Goal: Find specific page/section: Find specific page/section

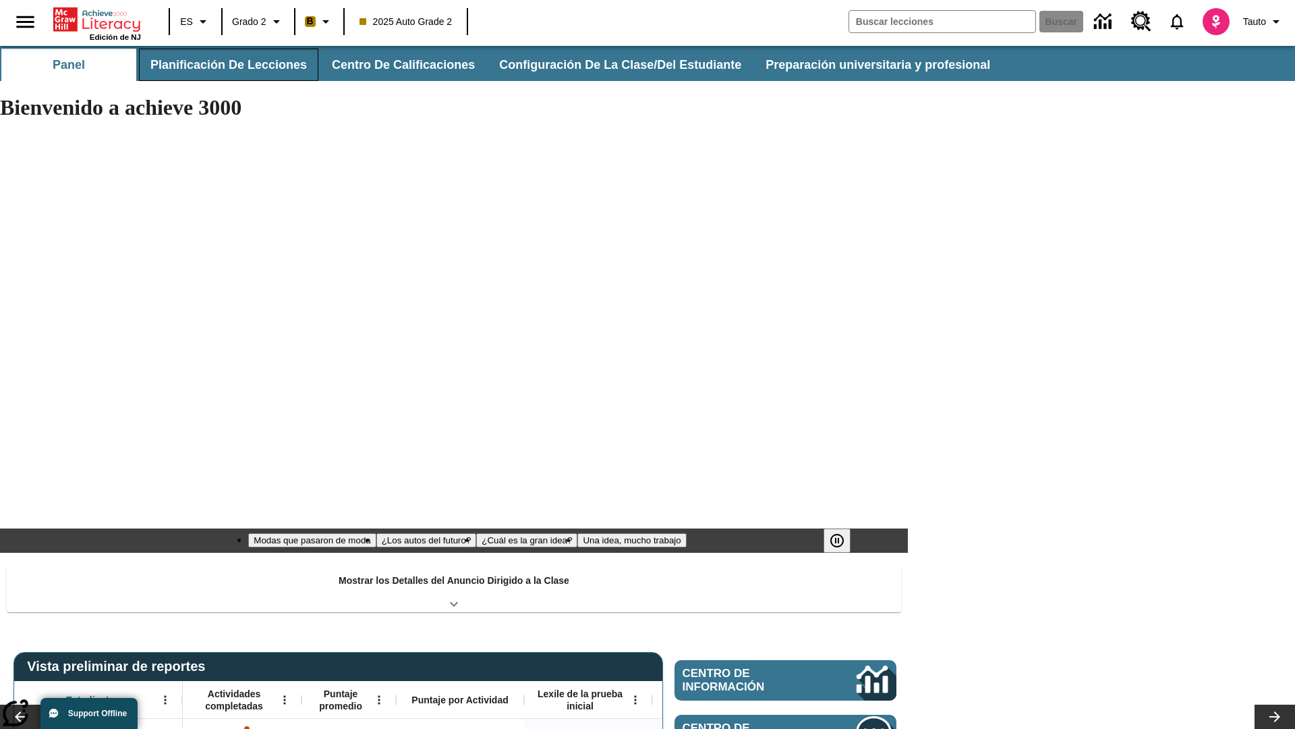
click at [226, 65] on button "Planificación de lecciones" at bounding box center [228, 65] width 179 height 32
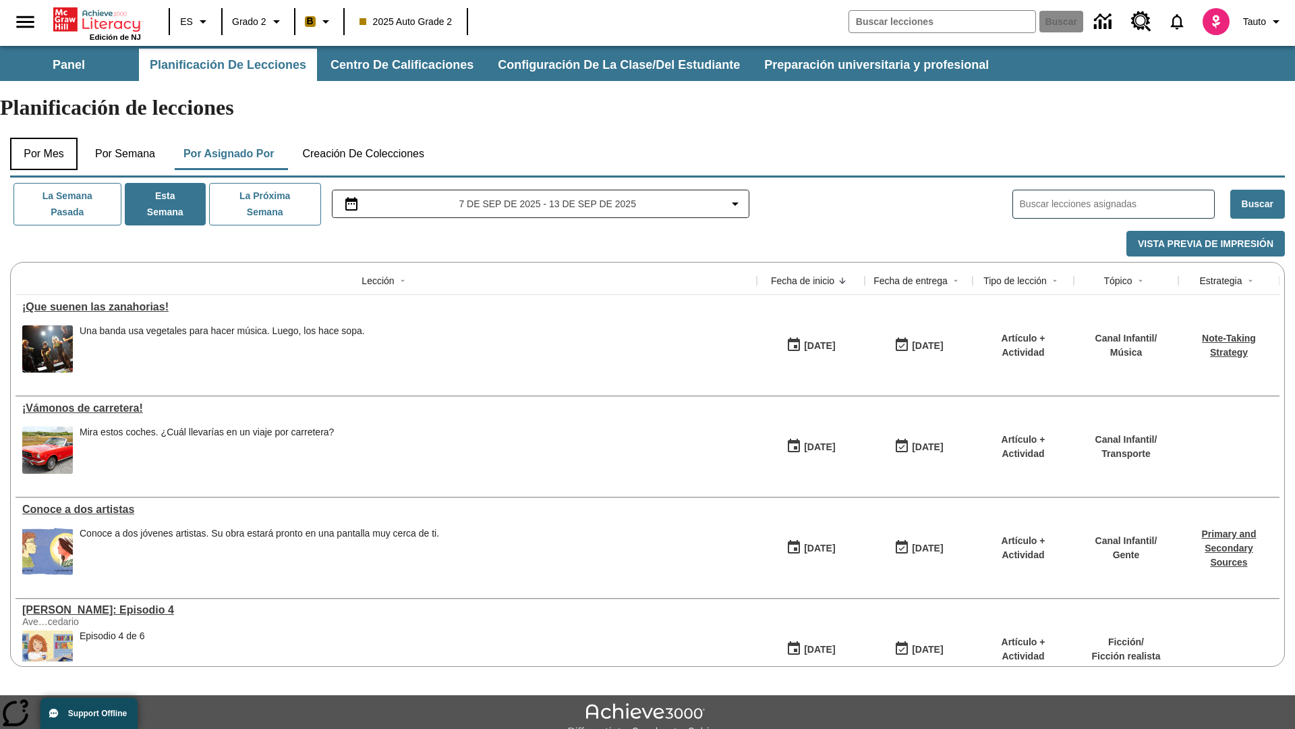
click at [44, 138] on button "Por mes" at bounding box center [43, 154] width 67 height 32
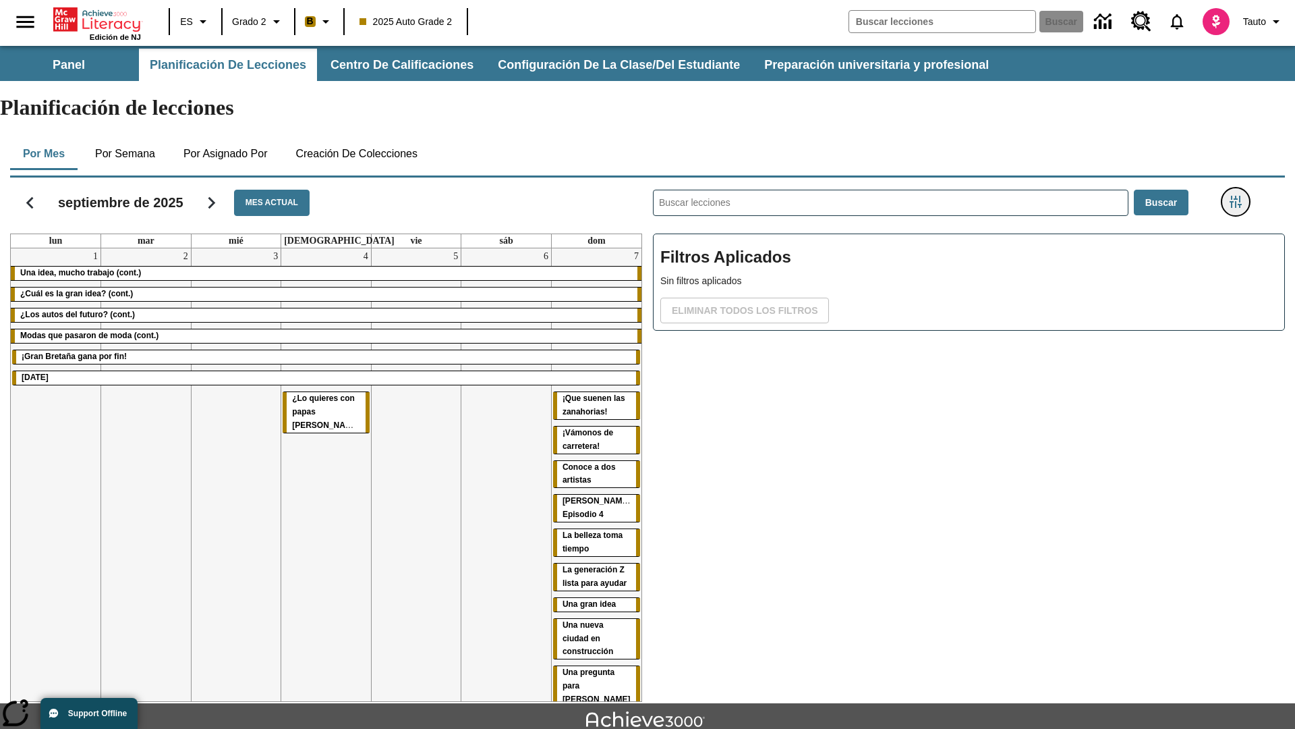
click at [1235, 196] on icon "Menú lateral de filtros" at bounding box center [1236, 202] width 12 height 12
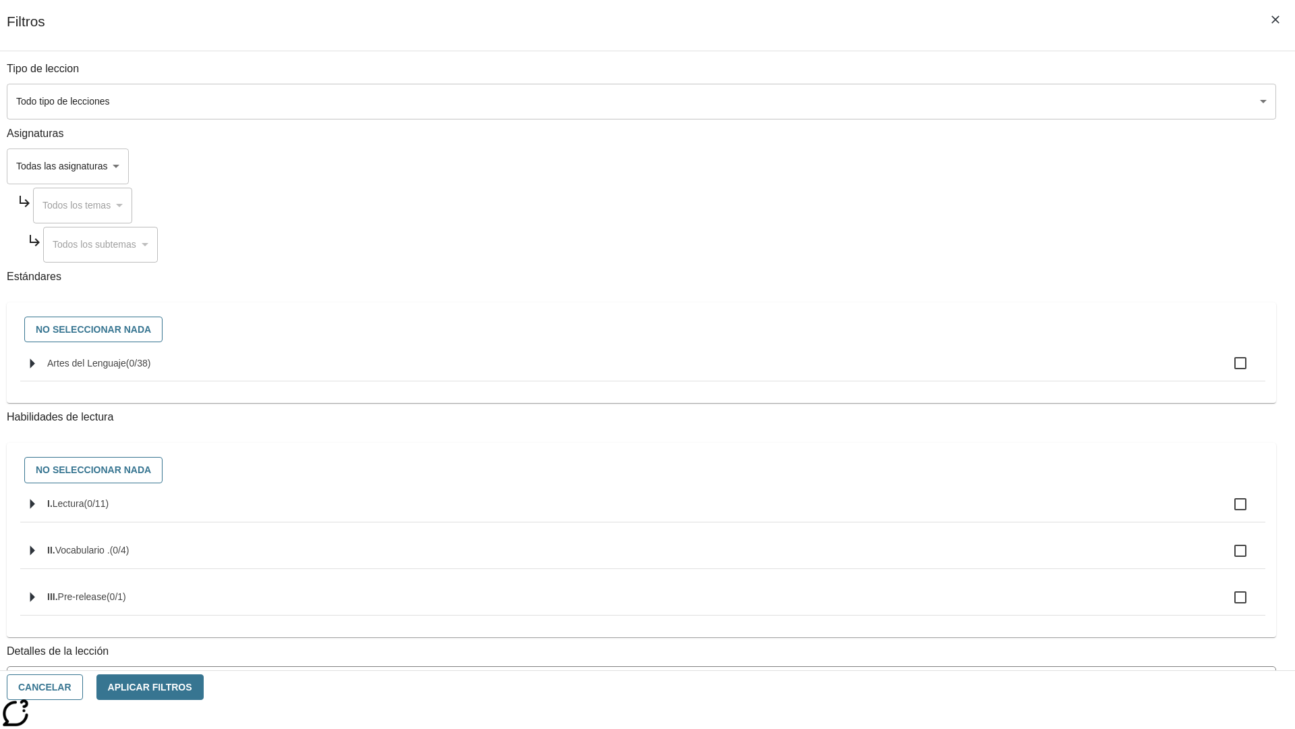
click at [962, 728] on span "La lección cuenta con los 5 pasos de la Rutina de lectoescritura" at bounding box center [632, 738] width 1236 height 14
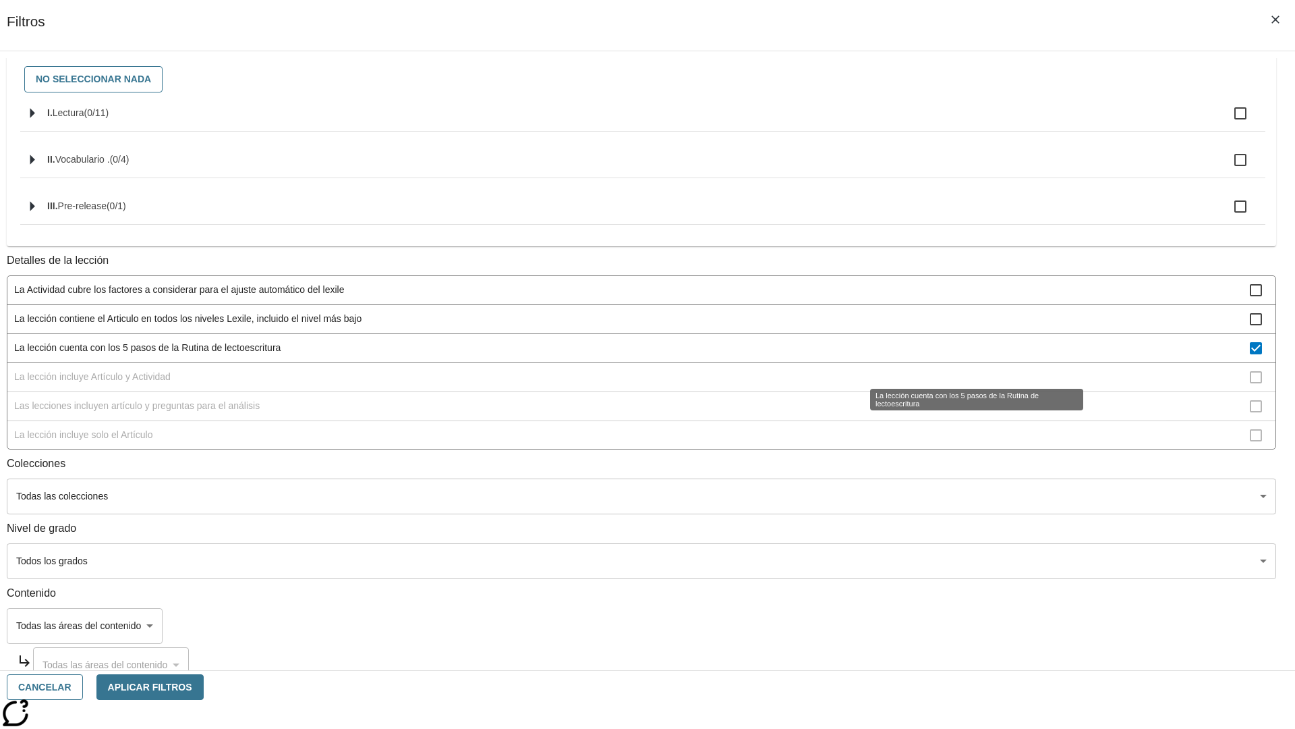
click at [962, 355] on span "La lección cuenta con los 5 pasos de la Rutina de lectoescritura" at bounding box center [632, 348] width 1236 height 14
checkbox input "false"
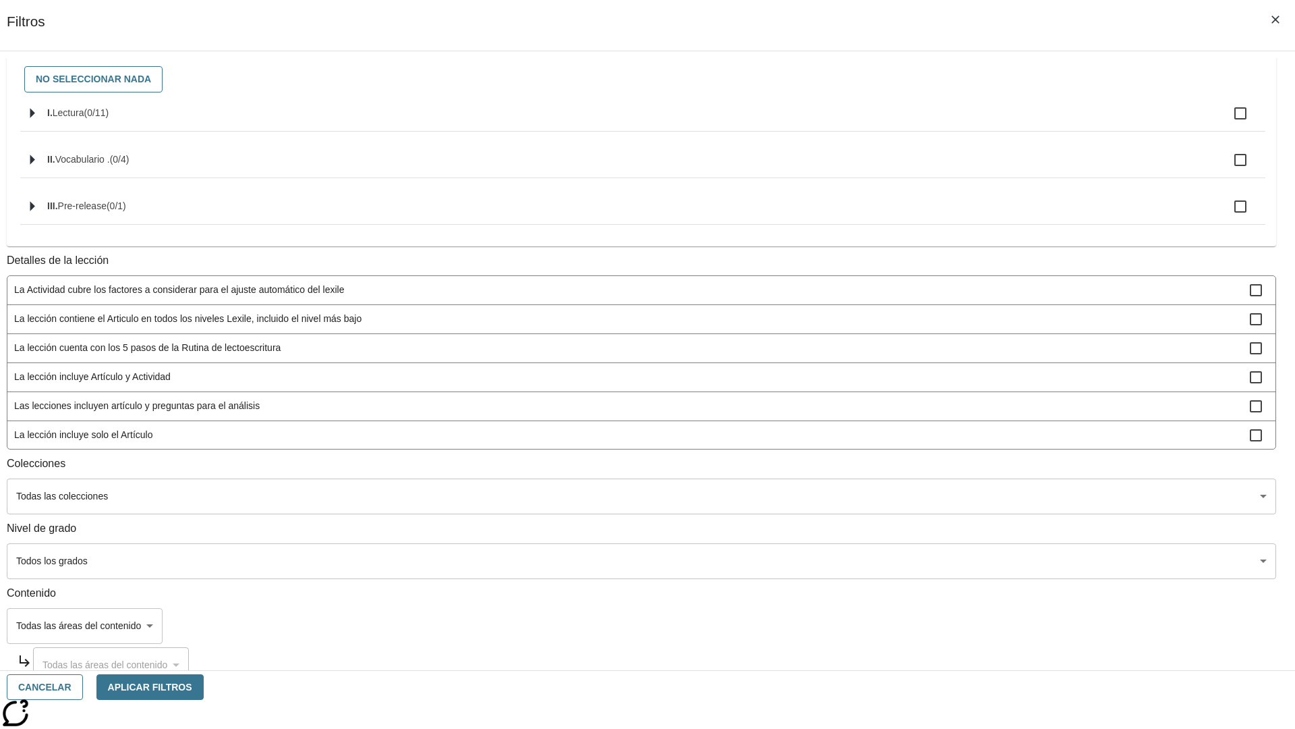
scroll to position [121, 0]
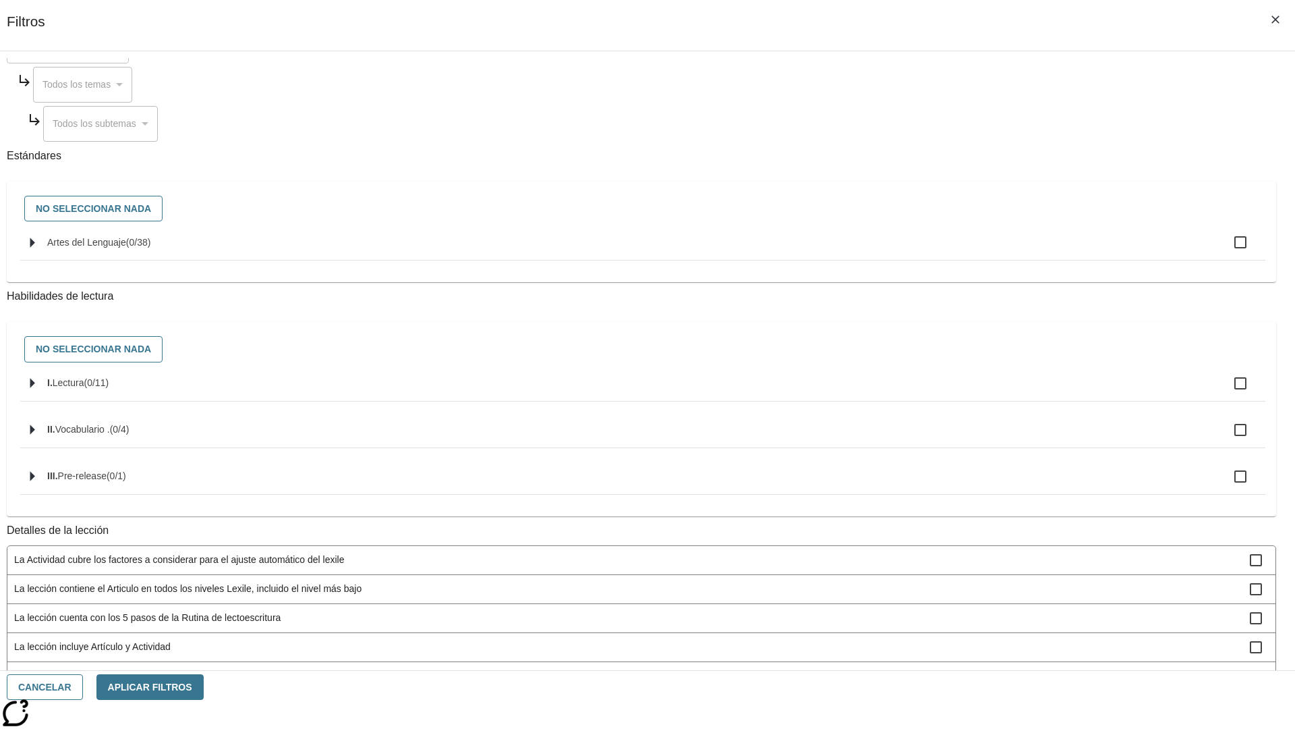
click at [962, 640] on span "La lección incluye Artículo y Actividad" at bounding box center [632, 647] width 1236 height 14
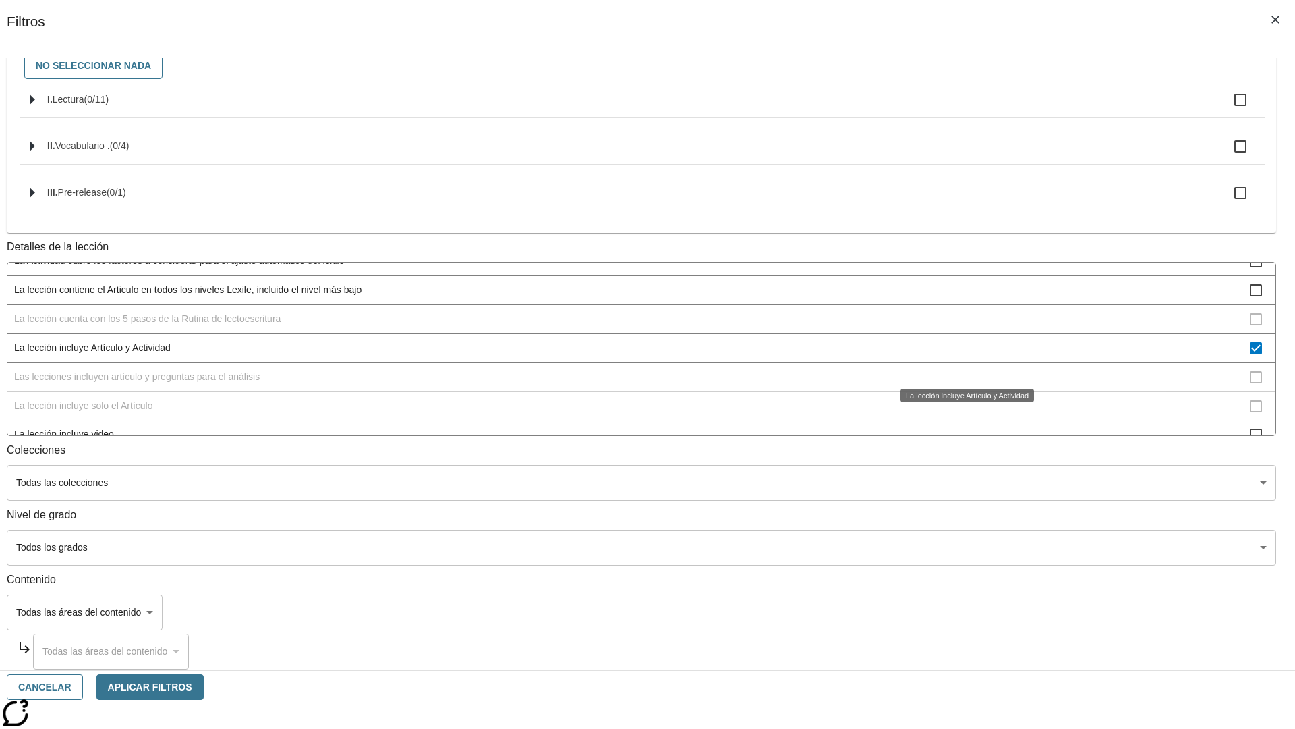
click at [962, 355] on span "La lección incluye Artículo y Actividad" at bounding box center [632, 348] width 1236 height 14
checkbox input "false"
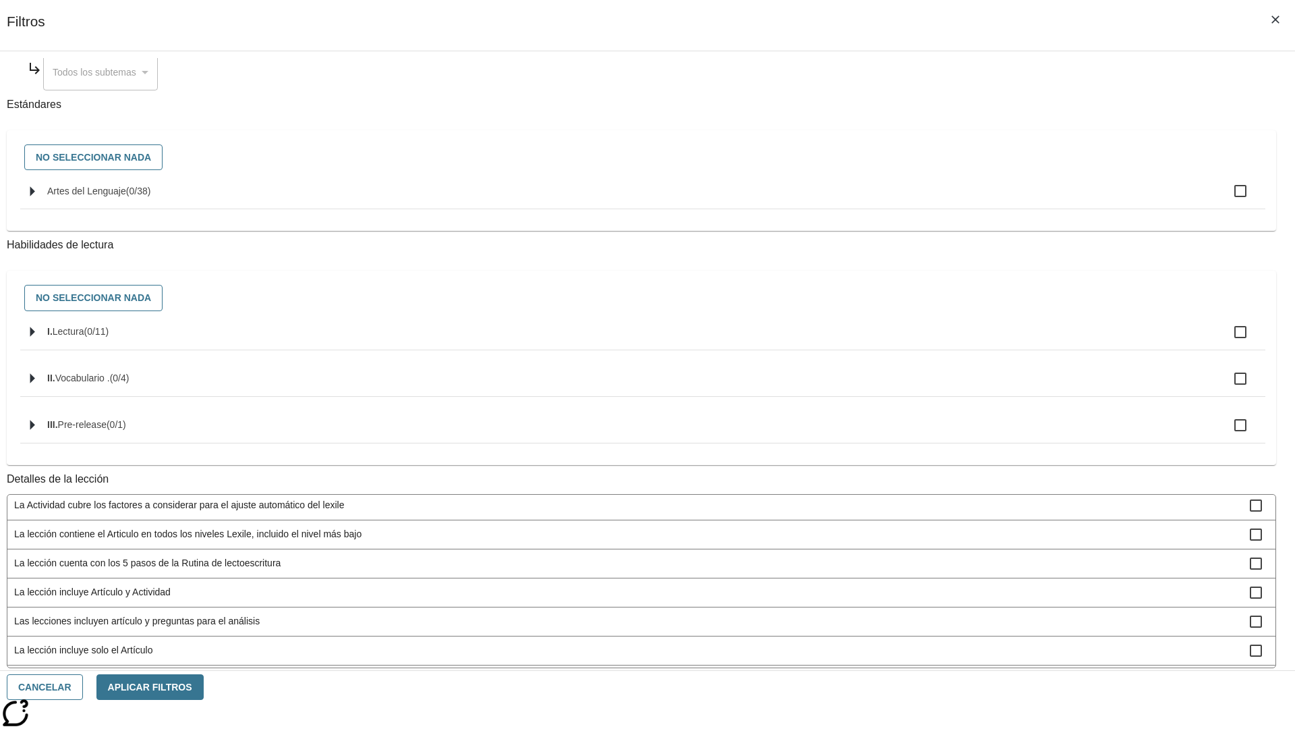
click at [962, 614] on span "Las lecciones incluyen artículo y preguntas para el análisis" at bounding box center [632, 621] width 1236 height 14
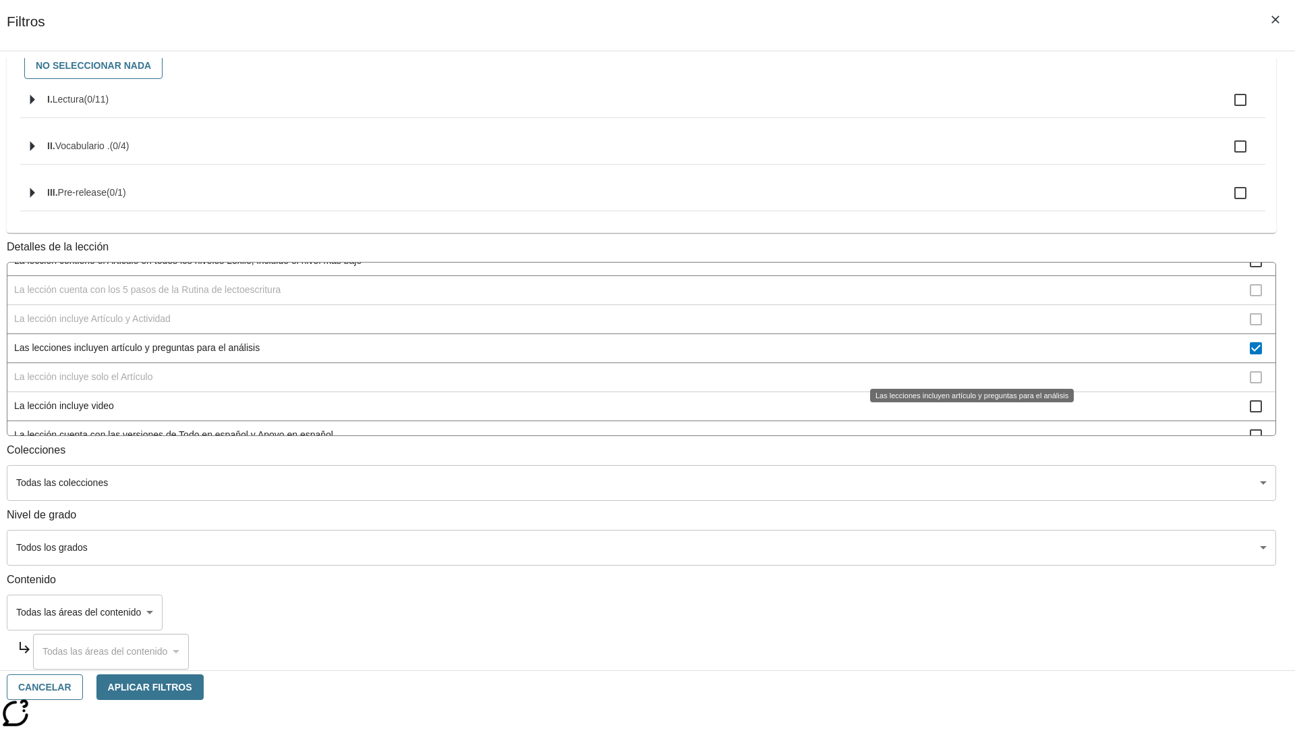
click at [962, 355] on span "Las lecciones incluyen artículo y preguntas para el análisis" at bounding box center [632, 348] width 1236 height 14
checkbox input "false"
click at [962, 384] on span "La lección incluye solo el Artículo" at bounding box center [632, 377] width 1236 height 14
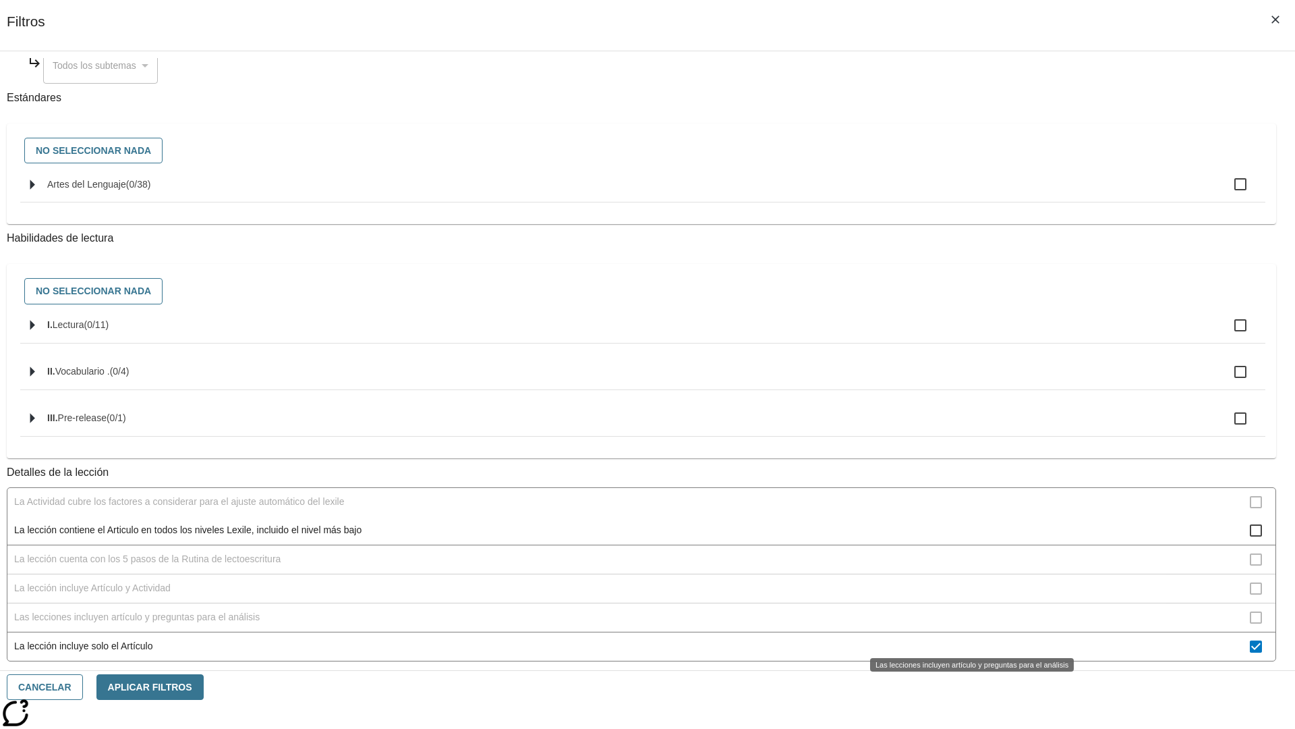
scroll to position [404, 0]
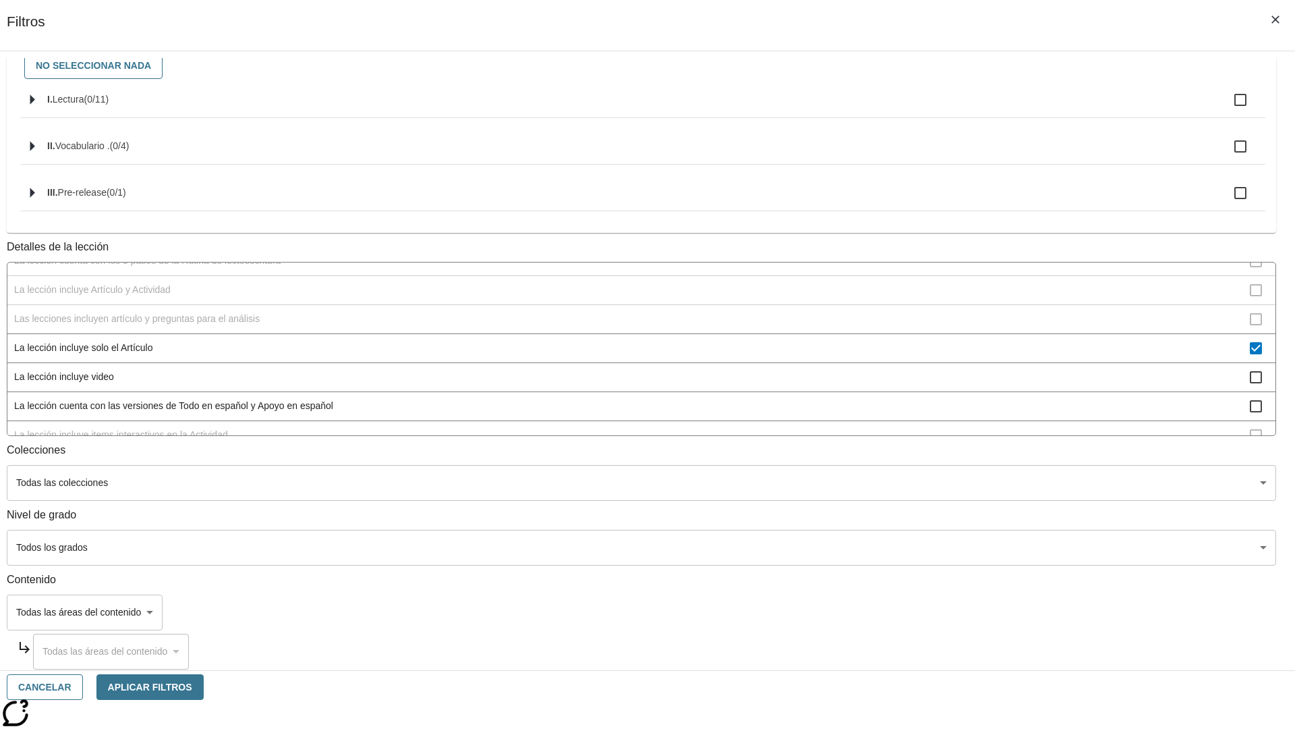
click at [961, 341] on span "La lección incluye solo el Artículo" at bounding box center [632, 348] width 1236 height 14
checkbox input "false"
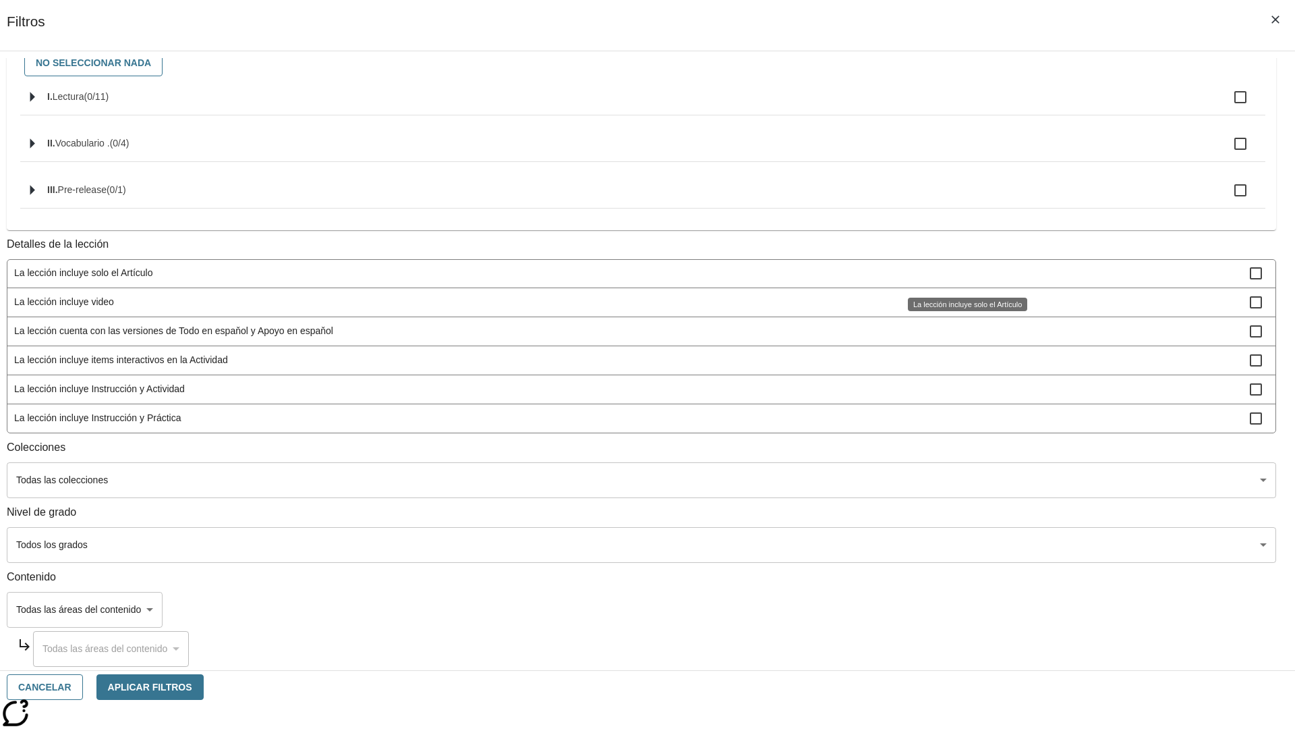
click at [961, 360] on span "La lección incluye items interactivos en la Actividad" at bounding box center [632, 360] width 1236 height 14
checkbox input "false"
click at [962, 396] on span "La lección incluye Instrucción y Actividad" at bounding box center [632, 389] width 1236 height 14
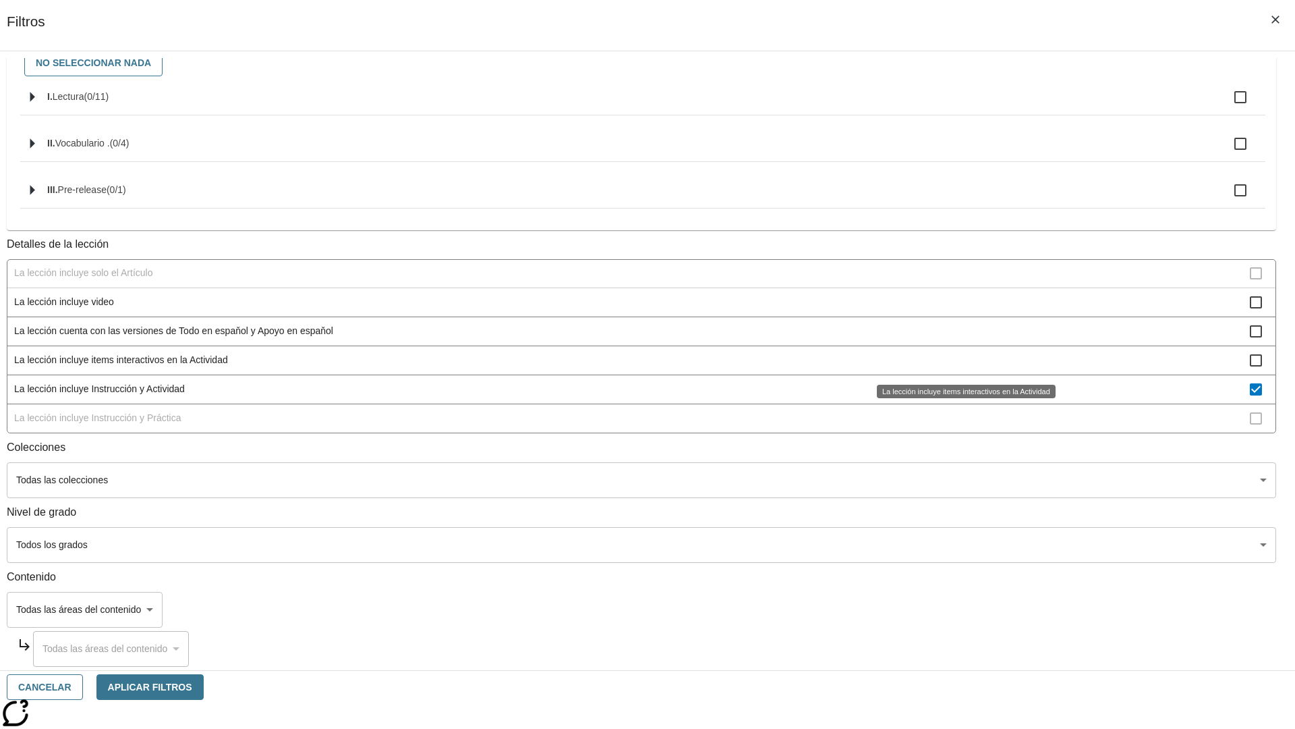
click at [961, 389] on span "La lección incluye Instrucción y Actividad" at bounding box center [632, 389] width 1236 height 14
checkbox input "false"
